Goal: Contribute content

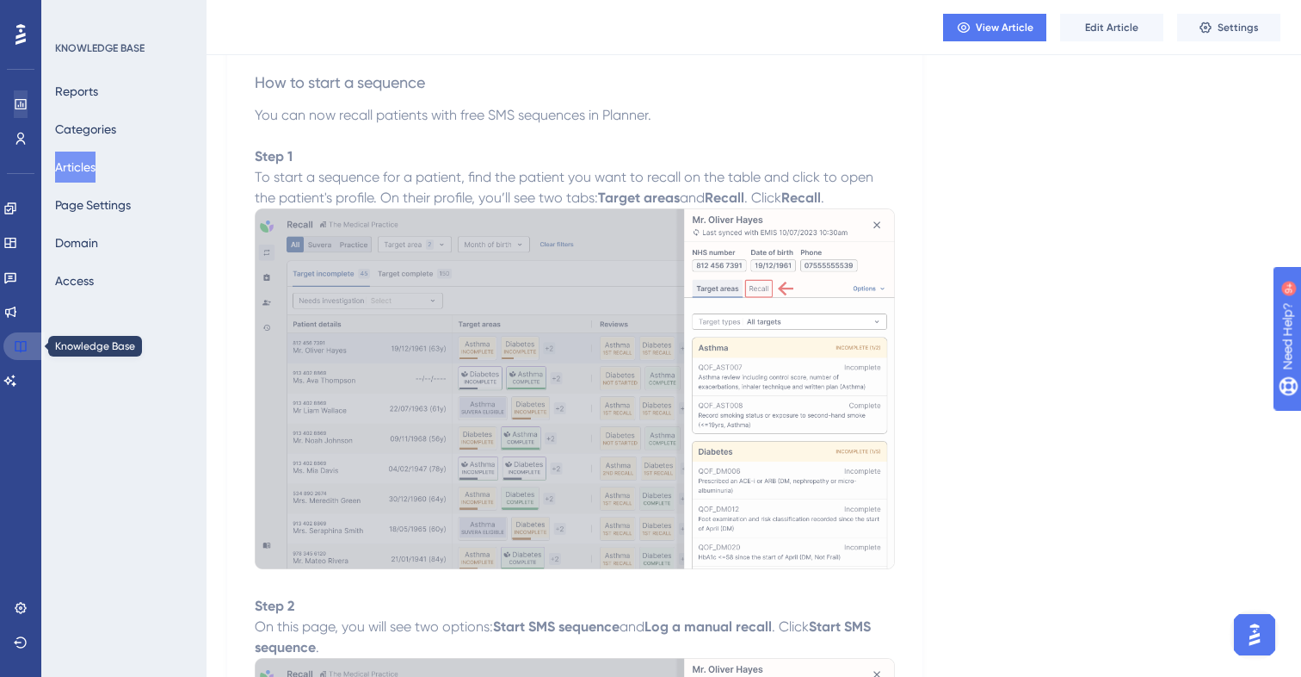
drag, startPoint x: 23, startPoint y: 350, endPoint x: 21, endPoint y: 99, distance: 251.4
click at [23, 350] on icon at bounding box center [20, 346] width 11 height 11
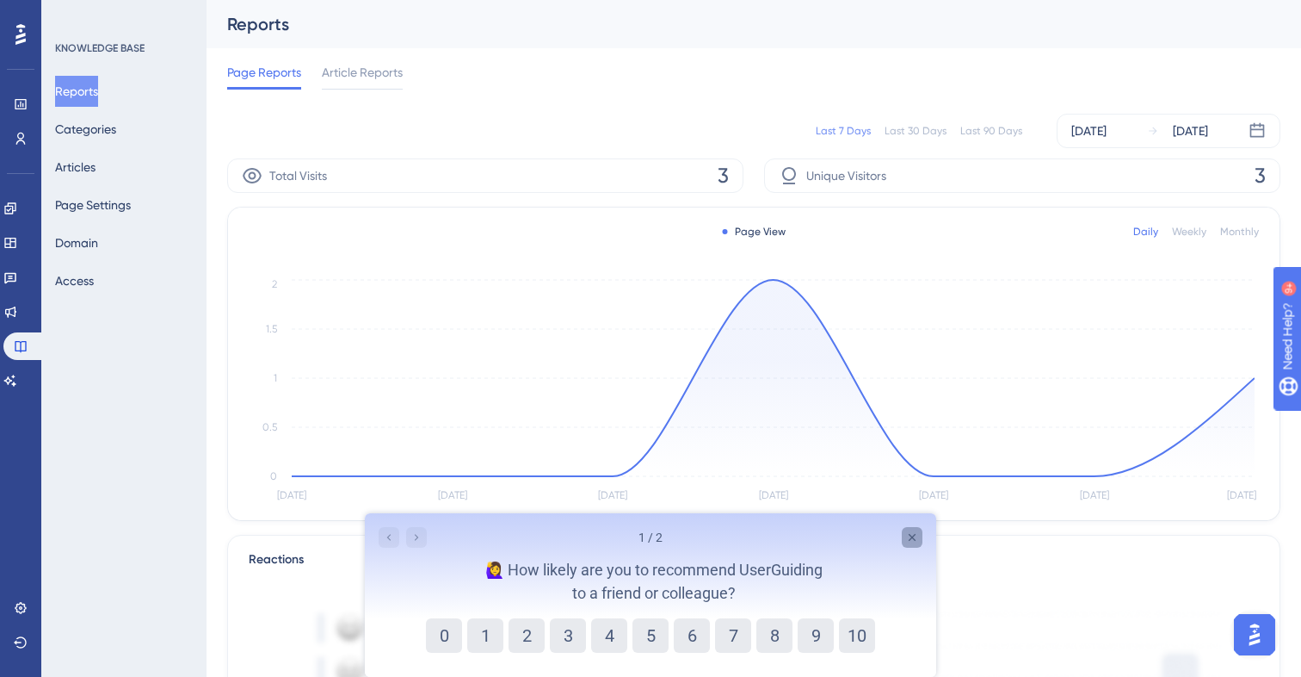
click at [904, 531] on div "Close survey" at bounding box center [912, 537] width 21 height 21
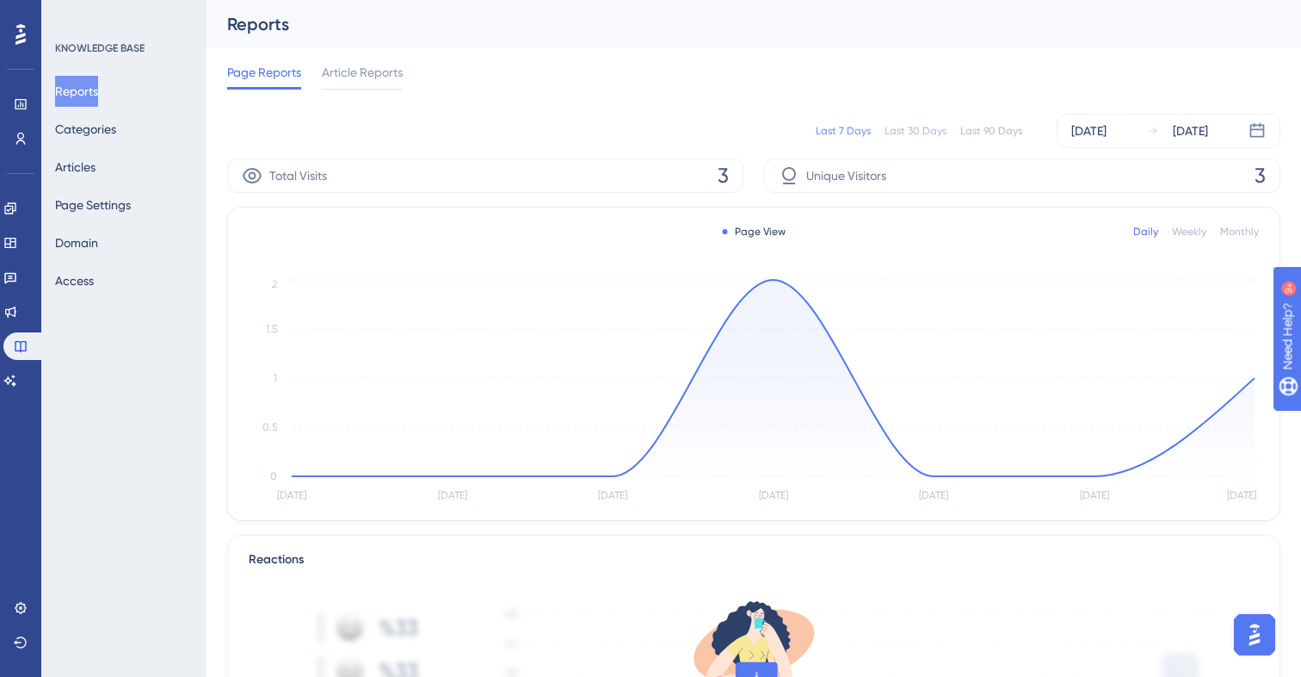
click at [912, 97] on div "Page Reports Article Reports" at bounding box center [754, 75] width 1054 height 55
click at [18, 354] on link at bounding box center [23, 346] width 41 height 28
click at [83, 164] on button "Articles" at bounding box center [75, 166] width 40 height 31
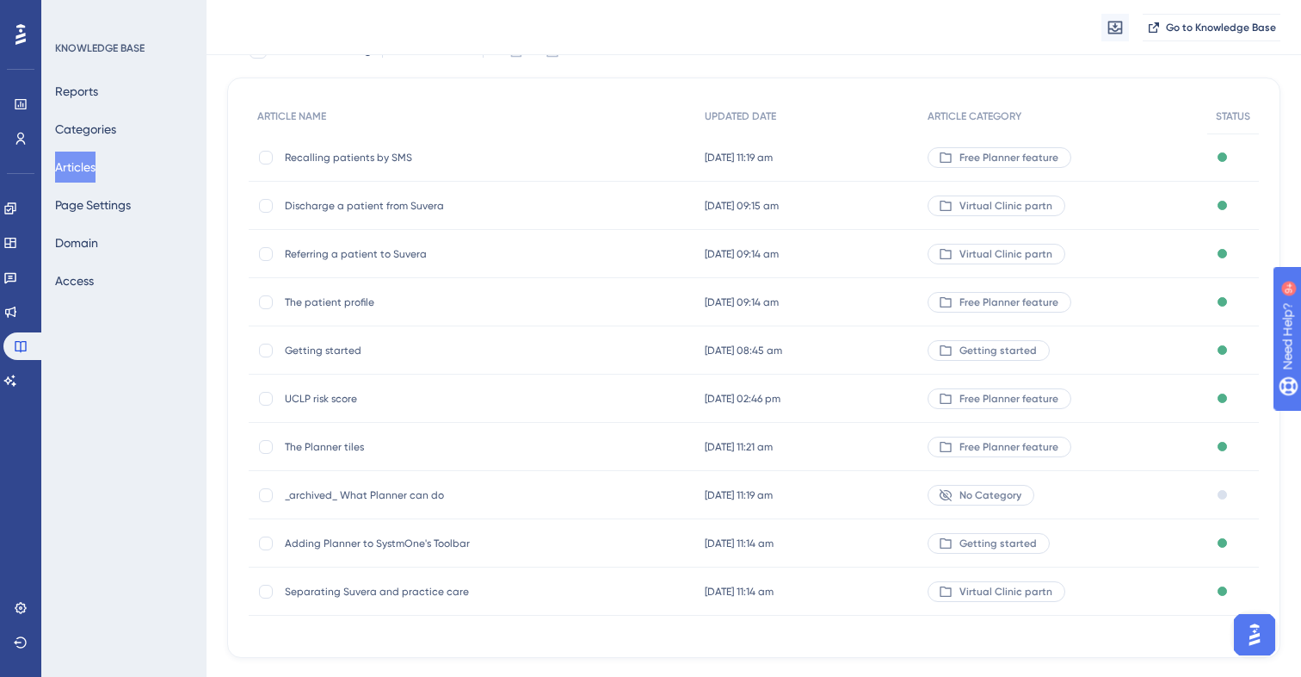
scroll to position [127, 0]
click at [370, 159] on span "Recalling patients by SMS" at bounding box center [422, 159] width 275 height 14
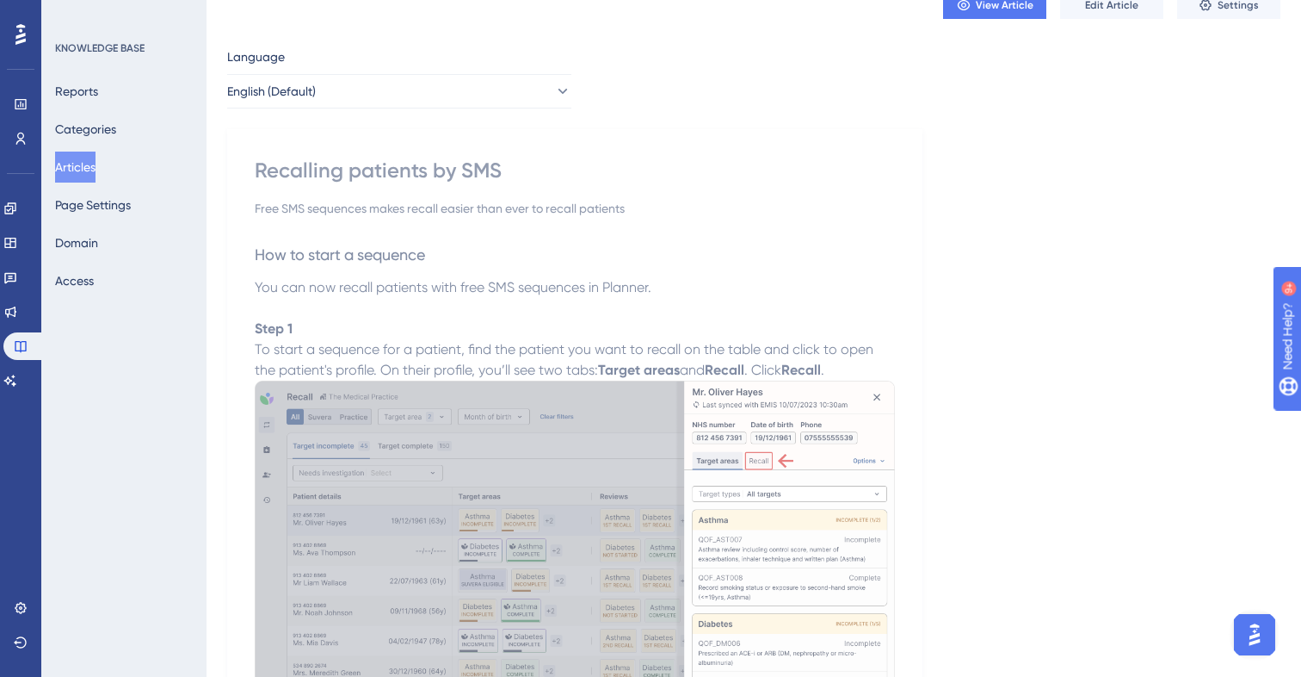
scroll to position [74, 0]
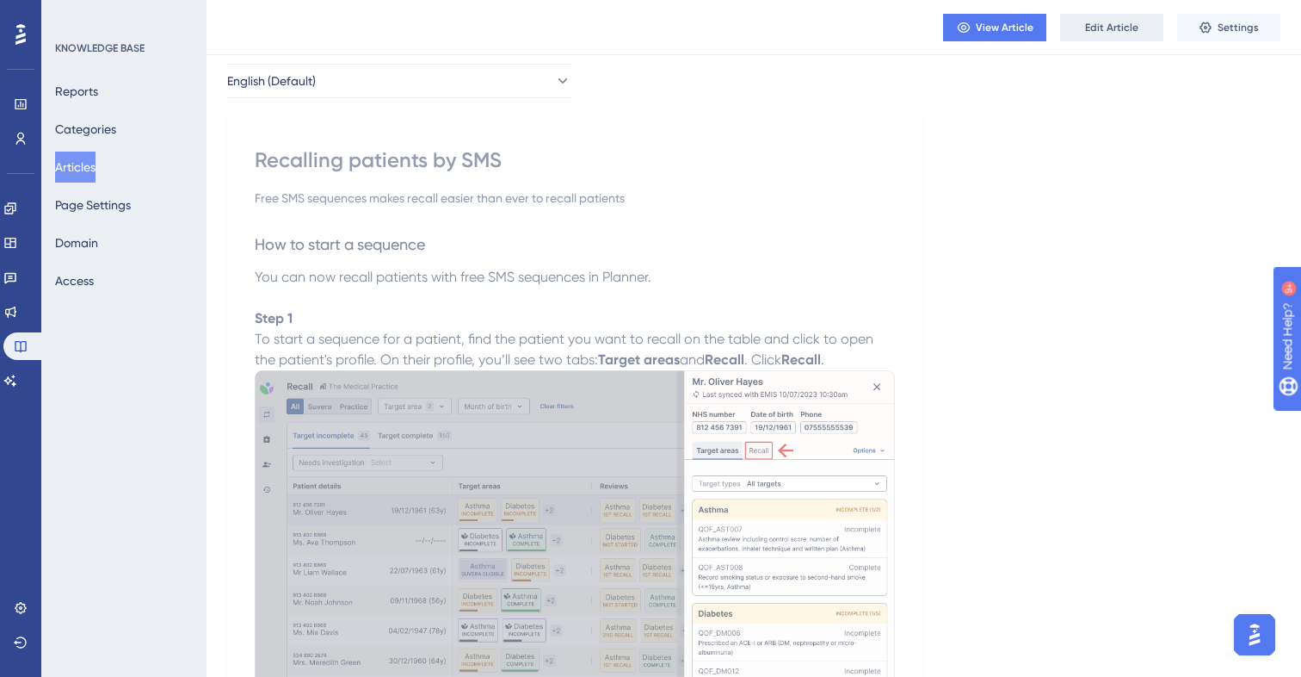
click at [1121, 28] on span "Edit Article" at bounding box center [1111, 28] width 53 height 14
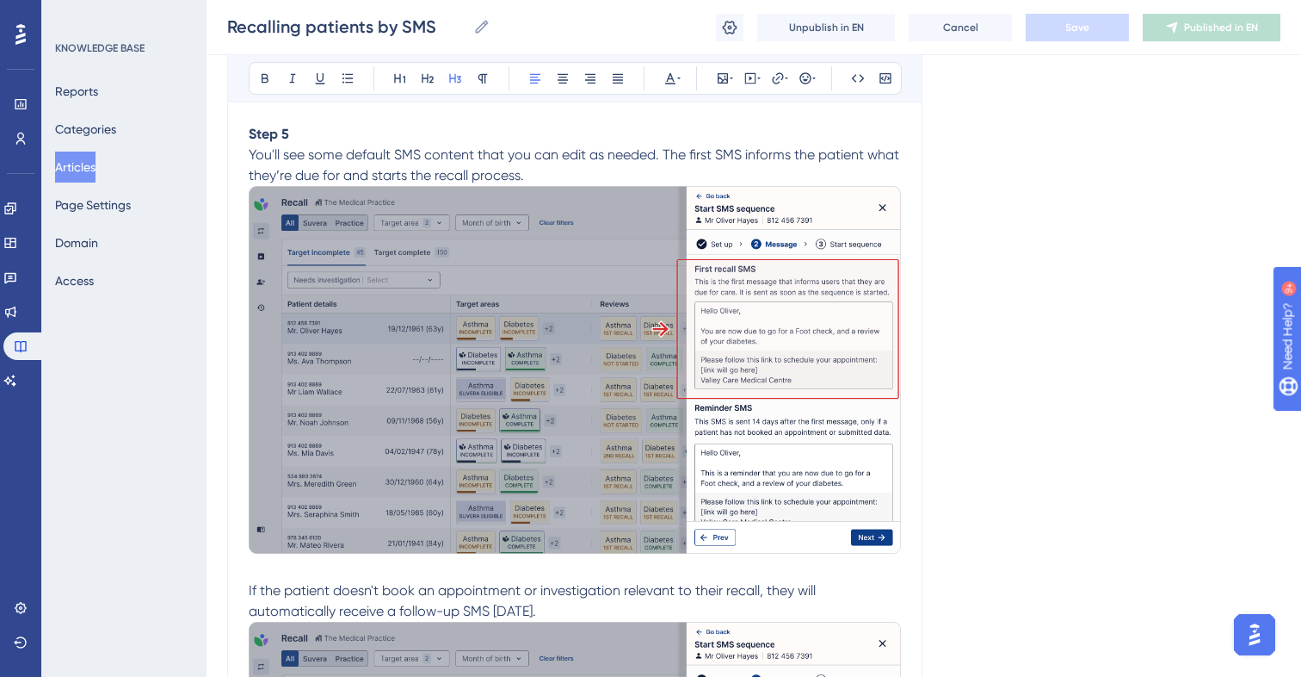
scroll to position [2980, 0]
click at [589, 368] on img at bounding box center [575, 368] width 652 height 367
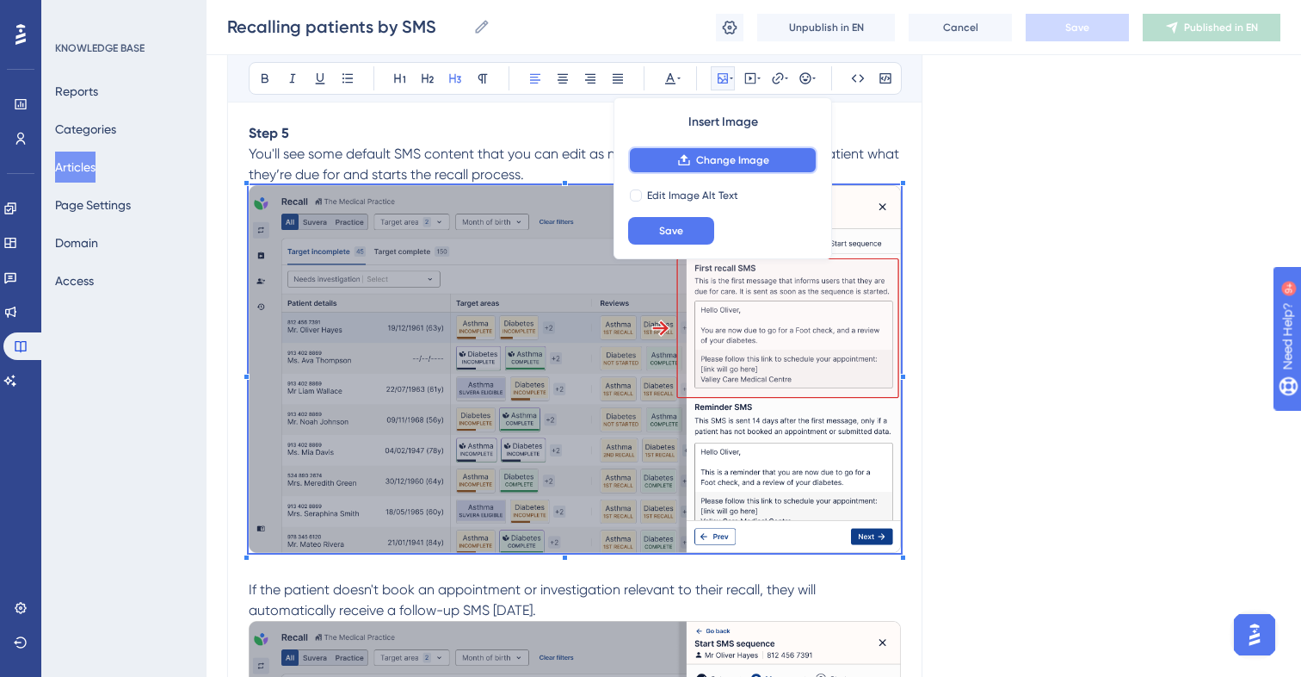
click at [719, 156] on span "Change Image" at bounding box center [732, 160] width 73 height 14
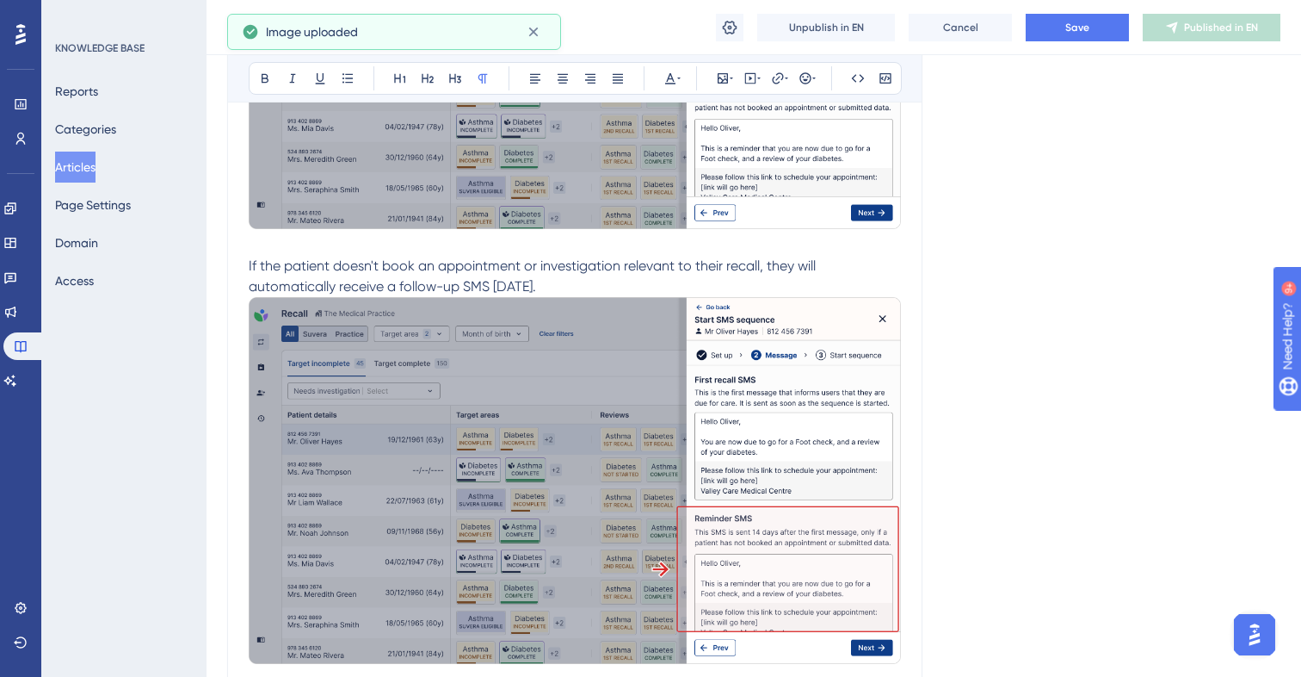
scroll to position [3370, 0]
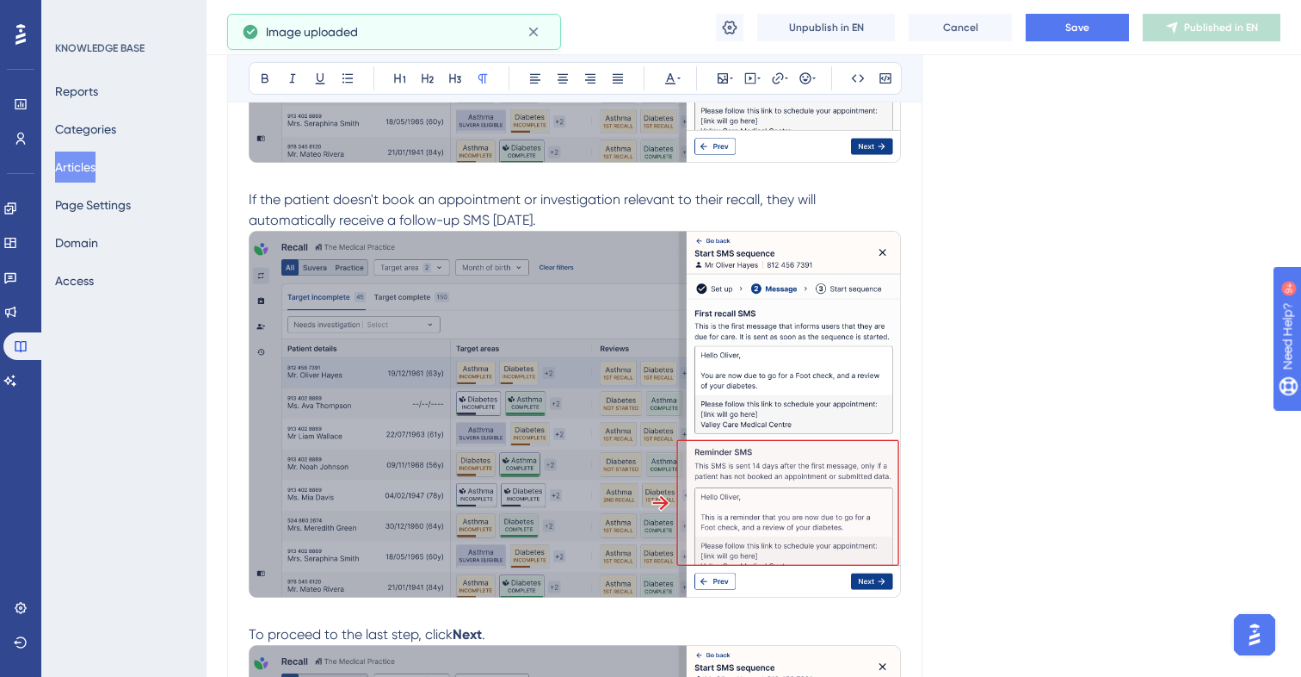
click at [530, 391] on img at bounding box center [575, 414] width 652 height 367
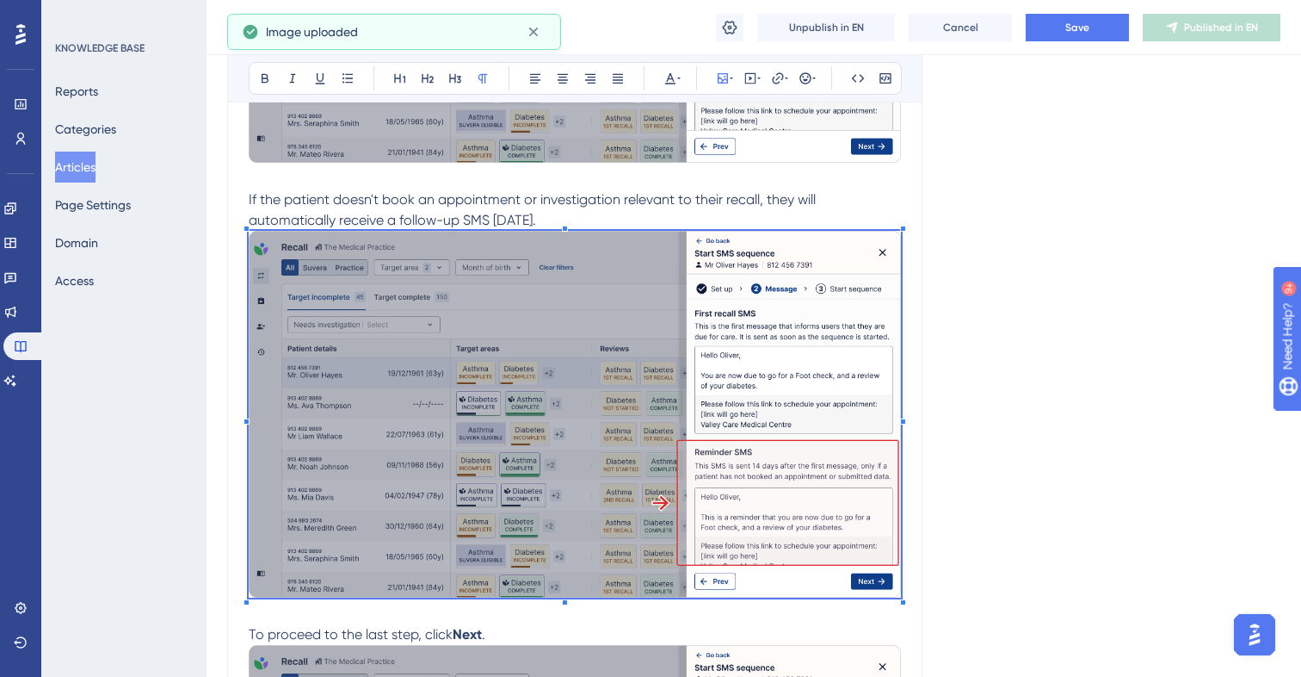
click at [530, 391] on img at bounding box center [575, 414] width 652 height 367
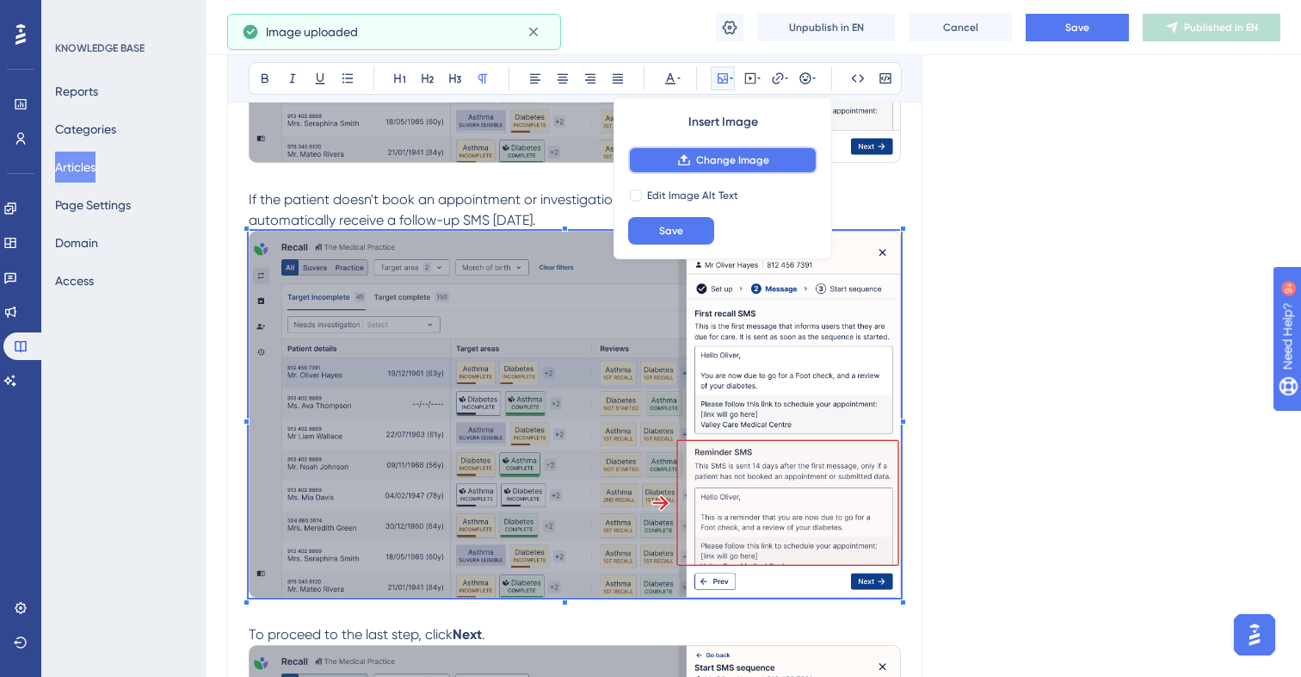
click at [709, 162] on span "Change Image" at bounding box center [732, 160] width 73 height 14
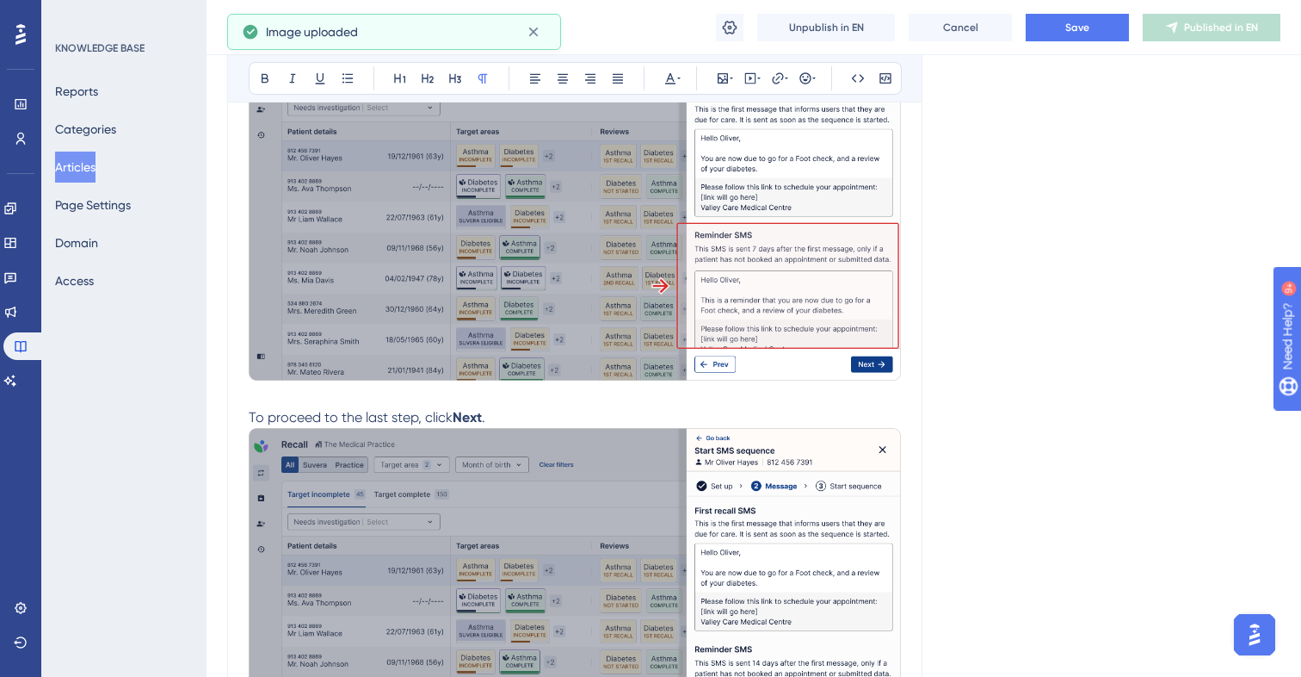
scroll to position [3669, 0]
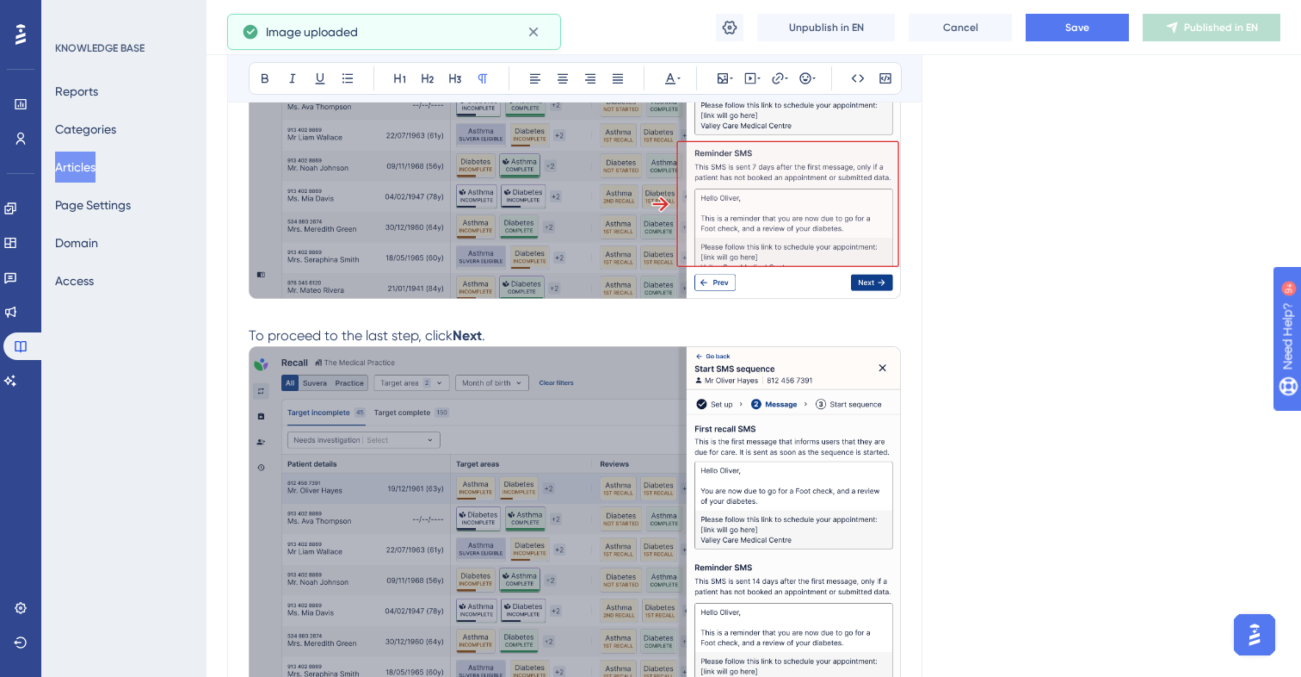
click at [698, 492] on img at bounding box center [575, 529] width 652 height 367
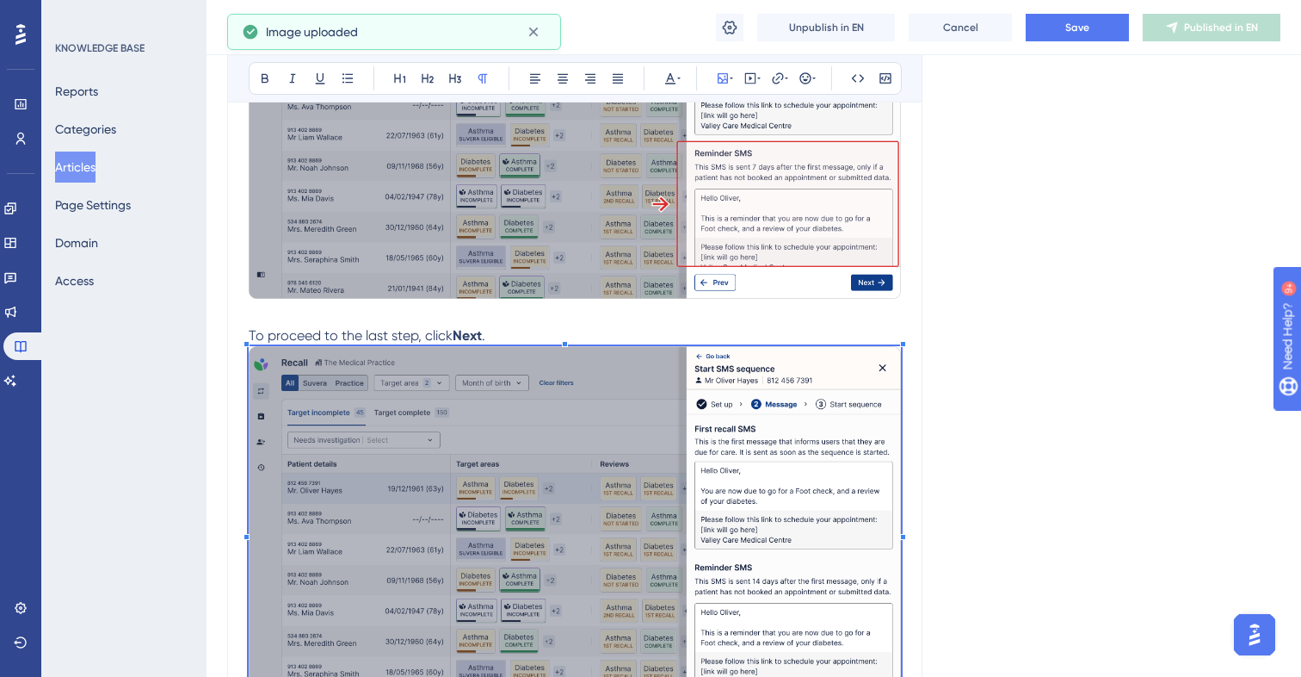
click at [689, 436] on img at bounding box center [575, 529] width 652 height 367
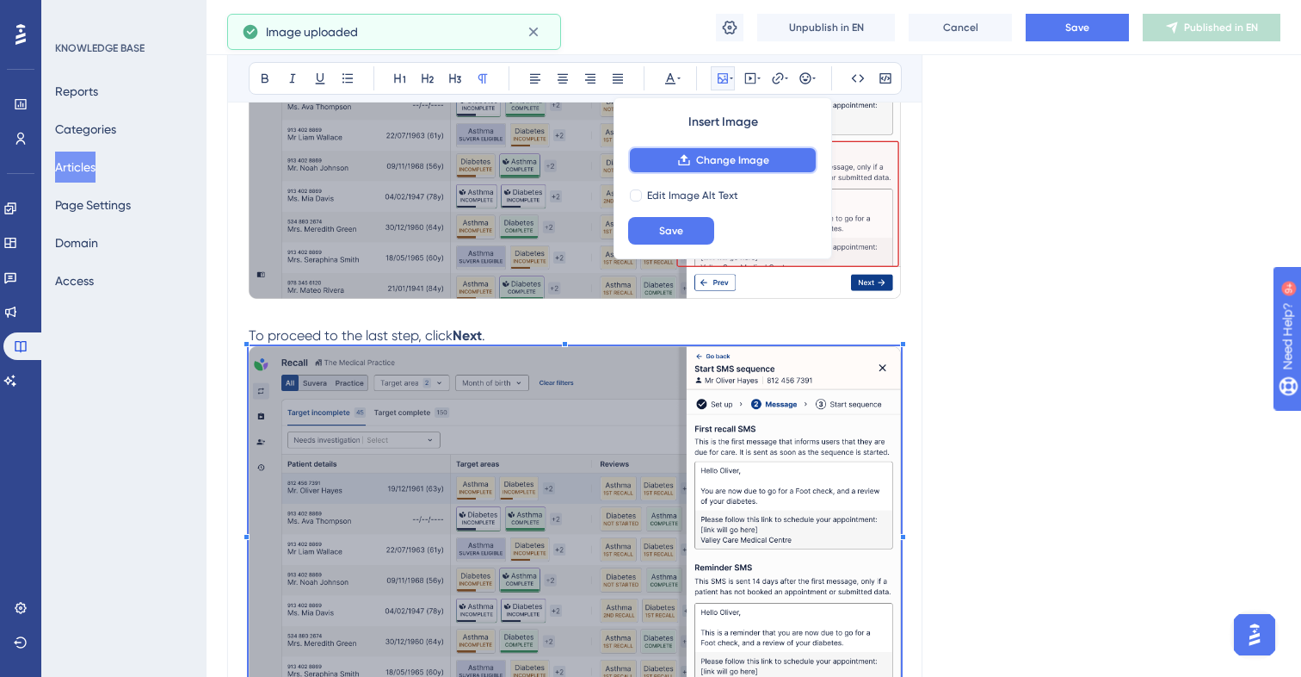
click at [675, 162] on button "Change Image" at bounding box center [722, 160] width 189 height 28
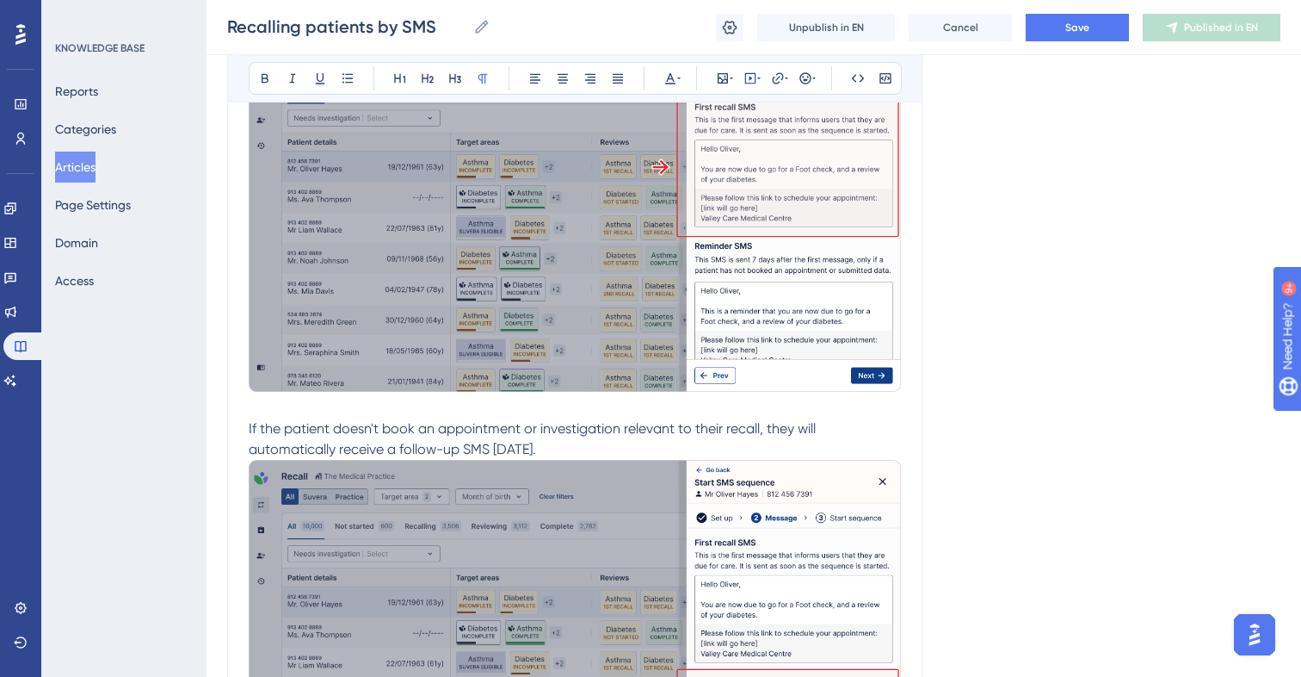
scroll to position [3156, 0]
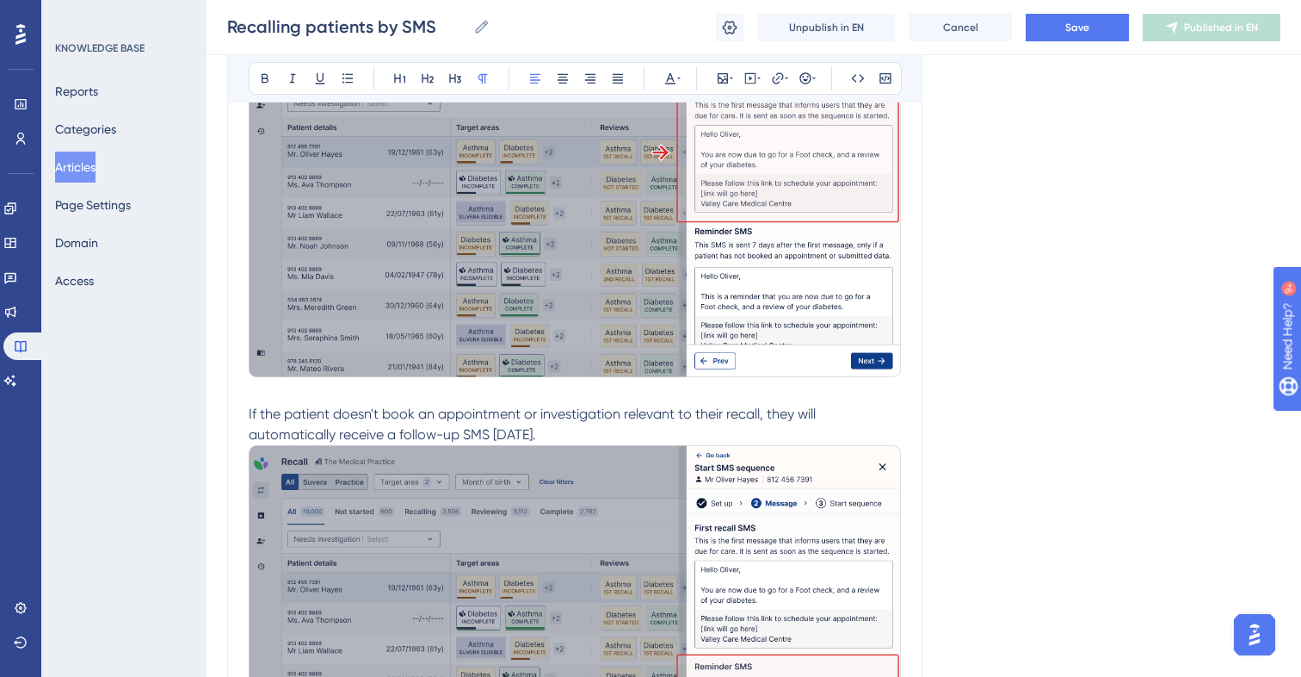
click at [507, 438] on span "If the patient doesn't book an appointment or investigation relevant to their r…" at bounding box center [534, 423] width 571 height 37
click at [1104, 34] on button "Save" at bounding box center [1077, 28] width 103 height 28
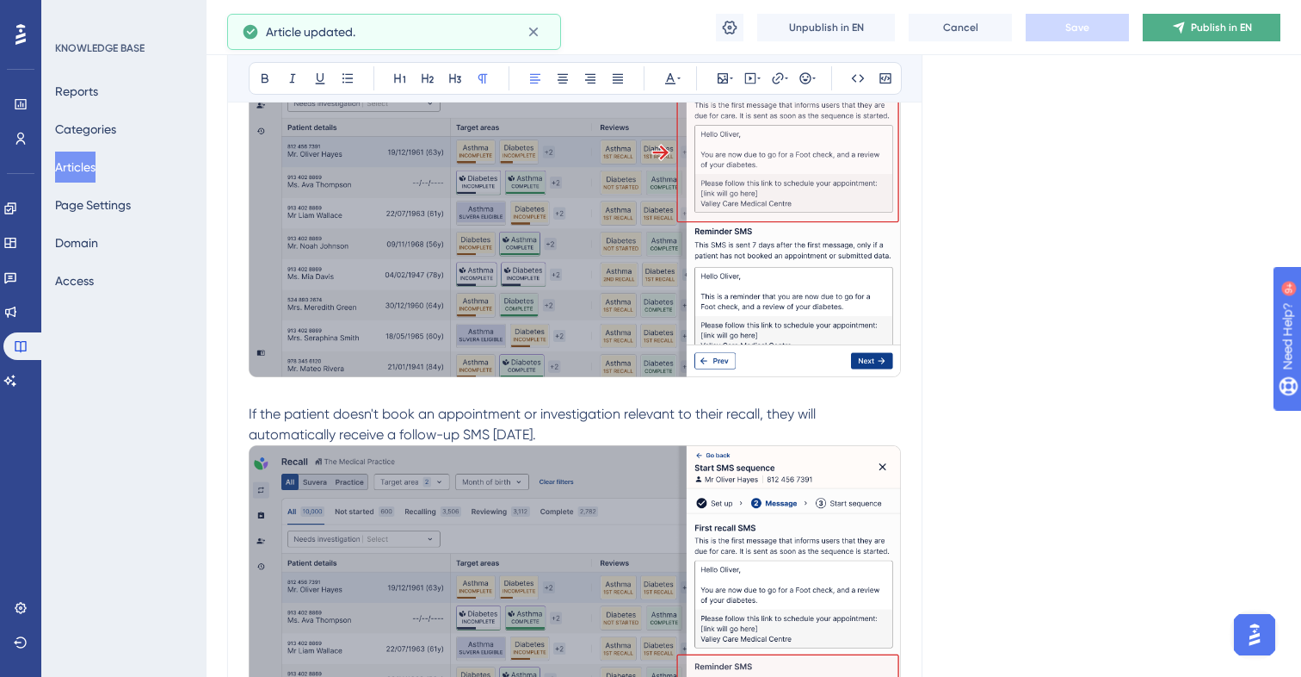
click at [1179, 21] on icon at bounding box center [1179, 28] width 14 height 14
